Goal: Information Seeking & Learning: Learn about a topic

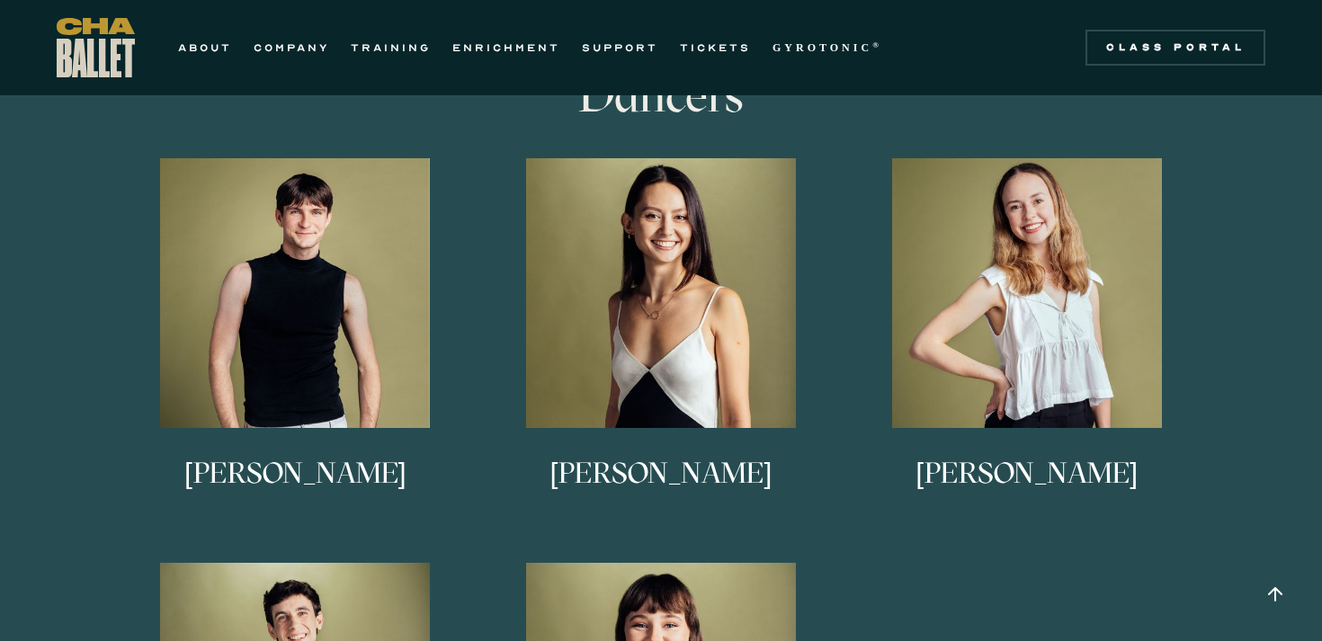
scroll to position [991, 0]
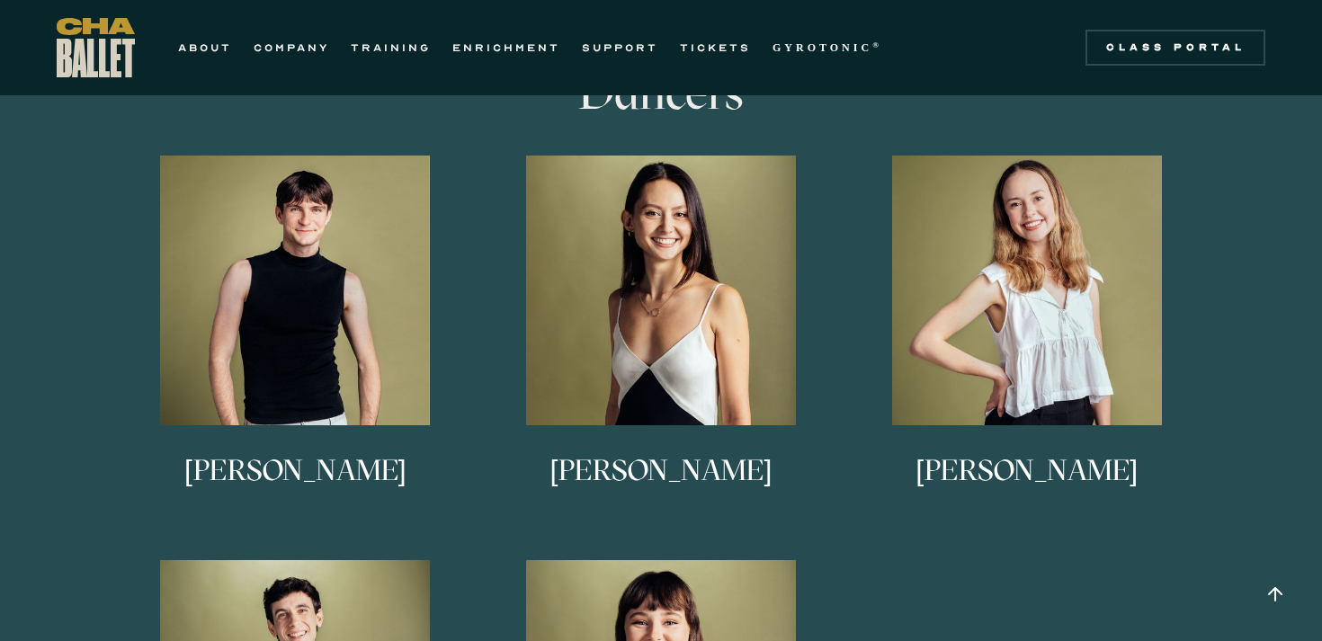
click at [855, 515] on link "Keira Holland Keira grew up in Waxhaw, North Carolina. She trained at Charlotte…" at bounding box center [1026, 345] width 348 height 378
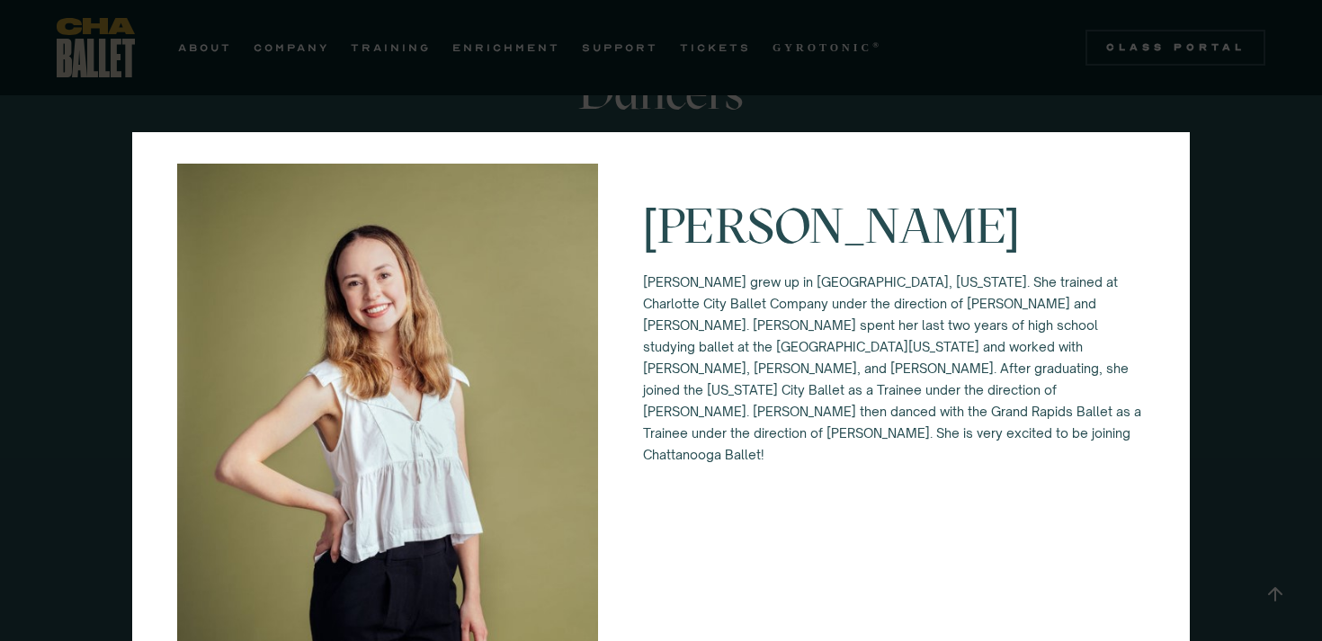
scroll to position [14, 0]
click at [1256, 388] on div "Keira Holland Keira grew up in Waxhaw, North Carolina. She trained at Charlotte…" at bounding box center [661, 320] width 1322 height 641
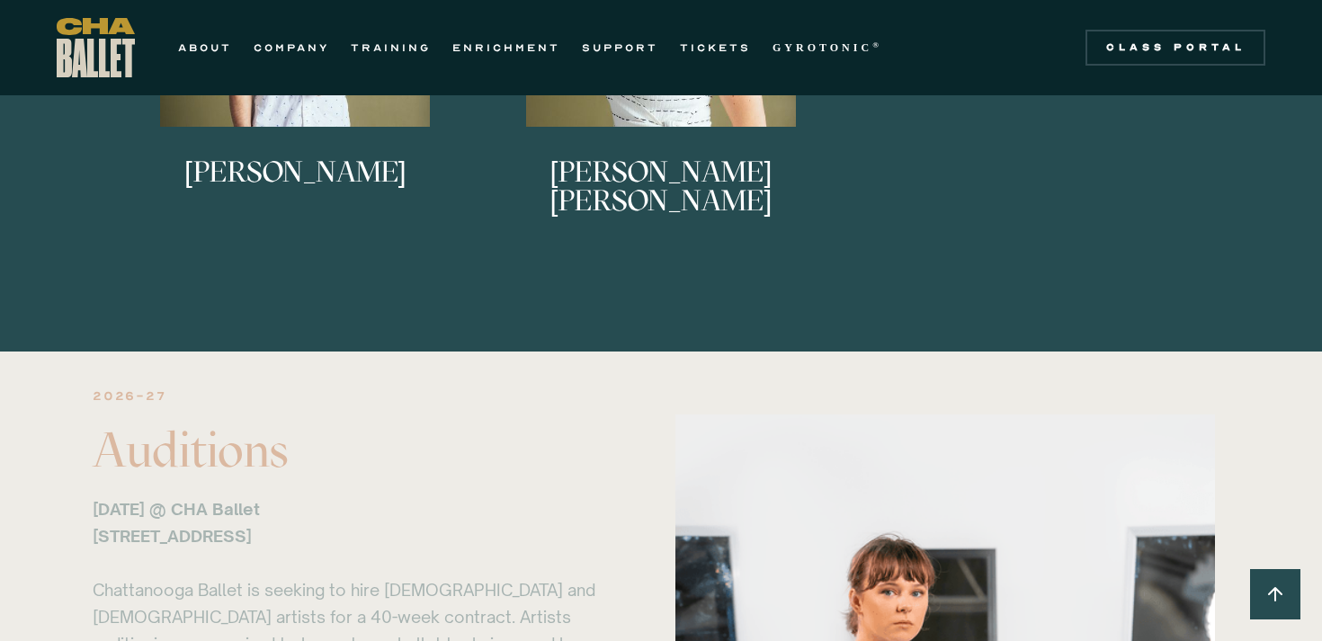
scroll to position [1959, 0]
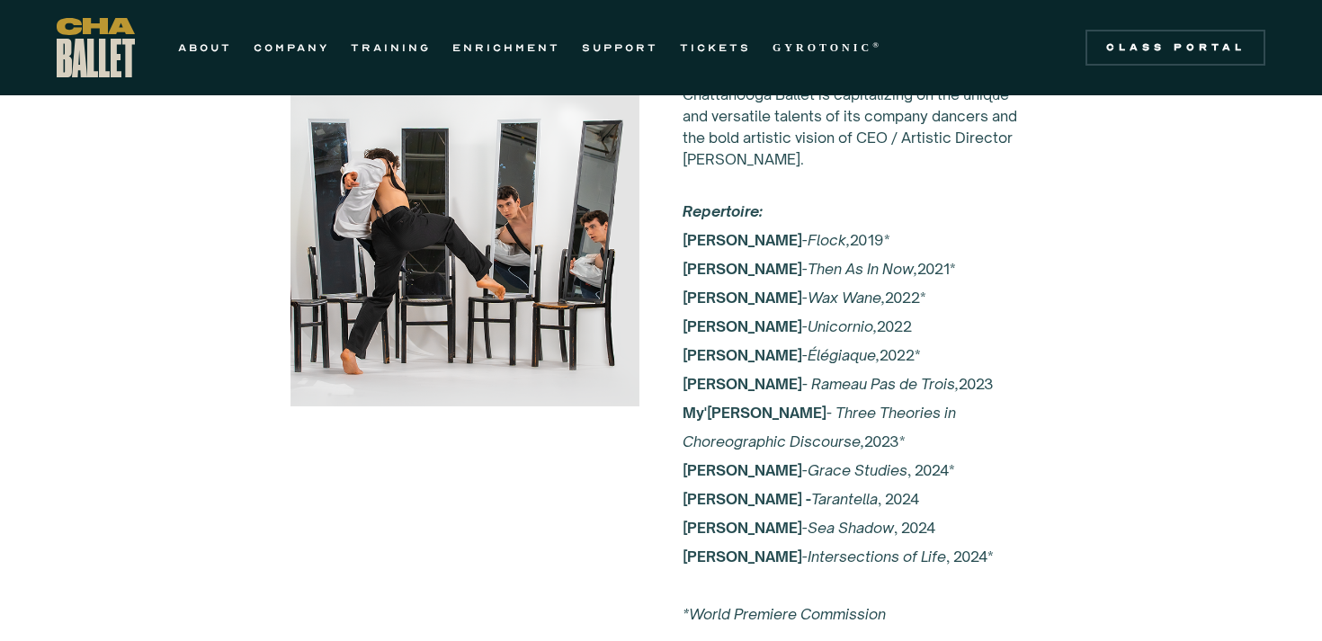
click at [1256, 388] on div "Choreographers CHA Ballet’s vision for choreography is to provide the greatest …" at bounding box center [660, 232] width 1295 height 1020
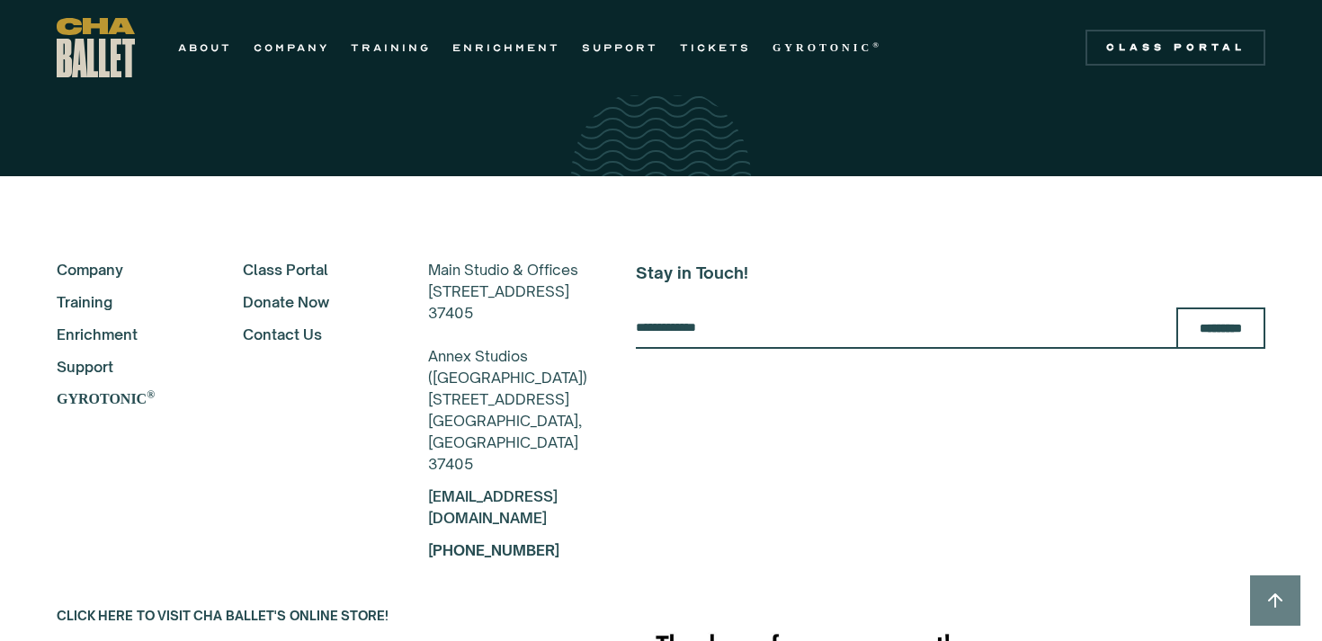
scroll to position [4585, 0]
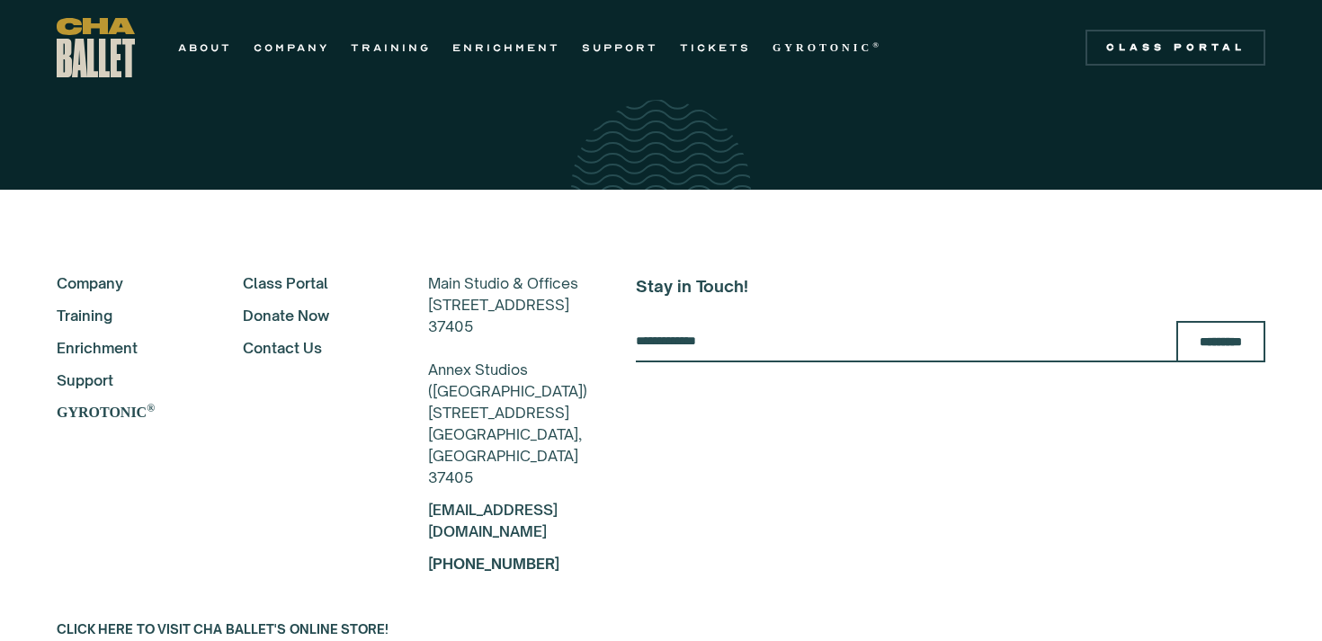
click at [90, 322] on link "Training" at bounding box center [126, 316] width 138 height 22
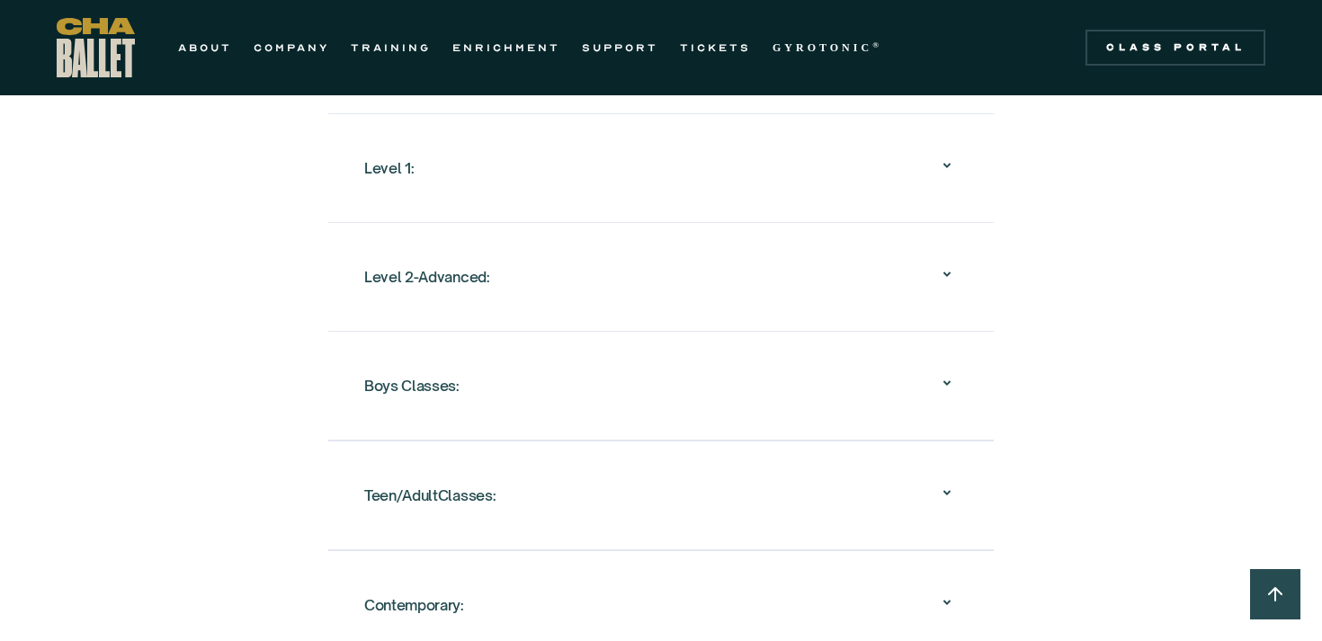
scroll to position [2016, 0]
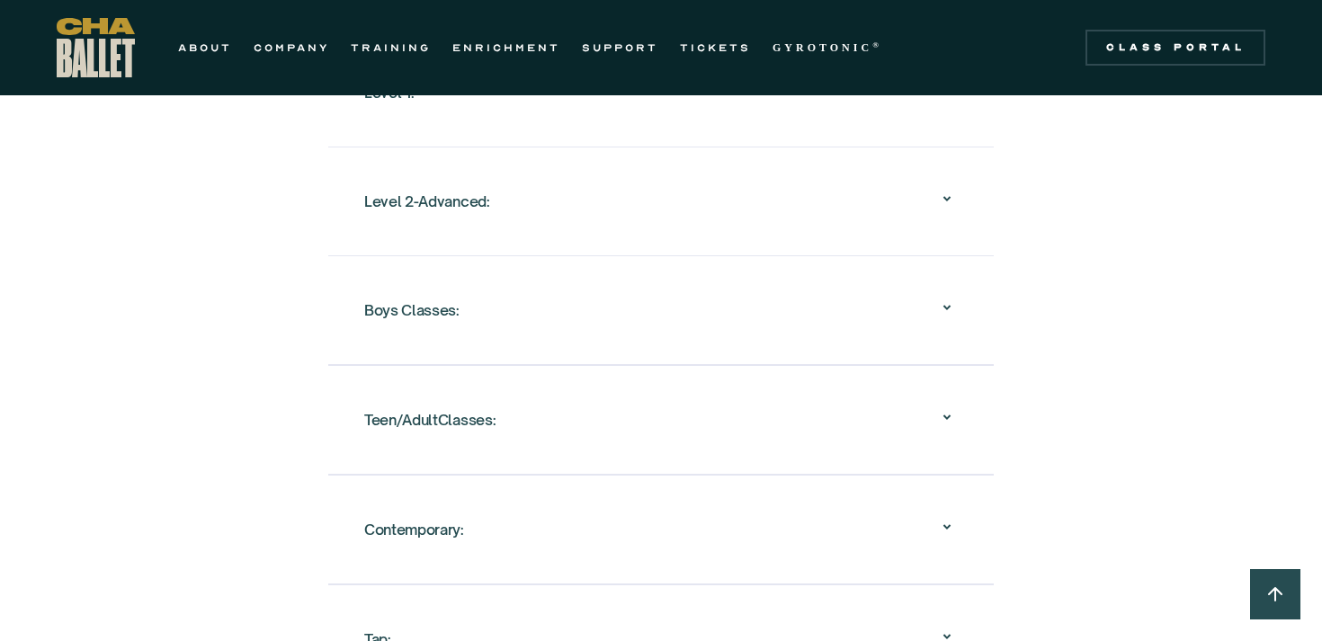
click at [449, 294] on div "Boys Classes:" at bounding box center [411, 310] width 95 height 32
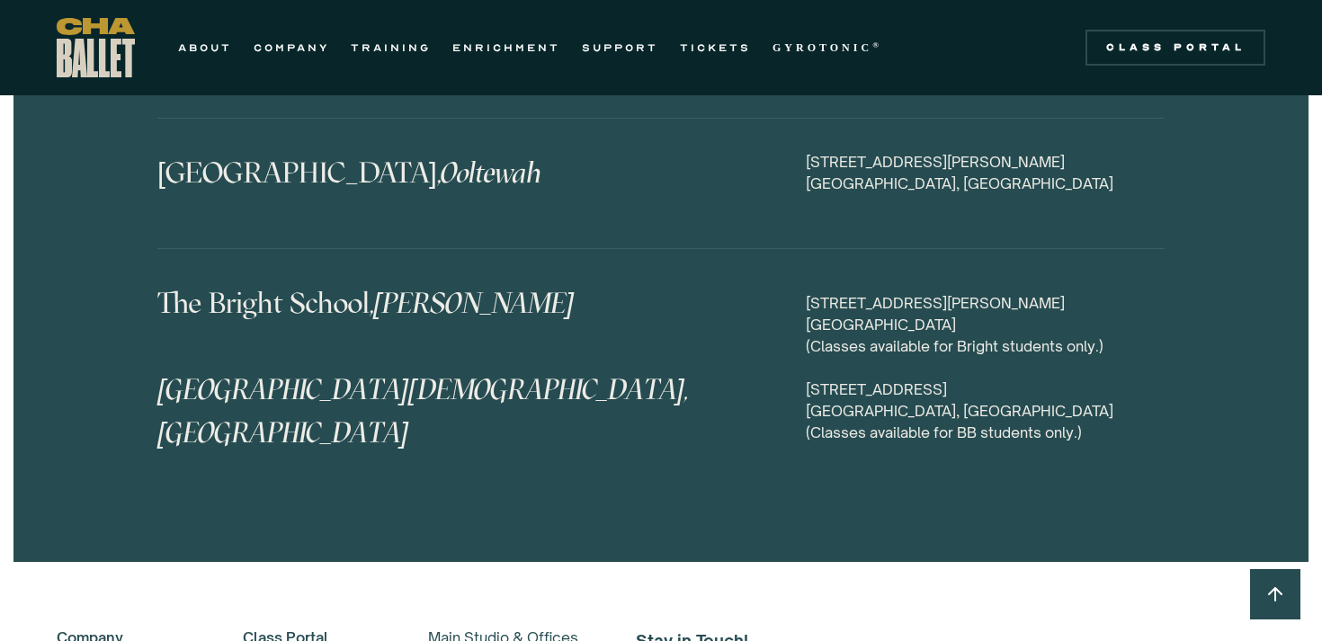
scroll to position [9489, 0]
